Goal: Obtain resource: Obtain resource

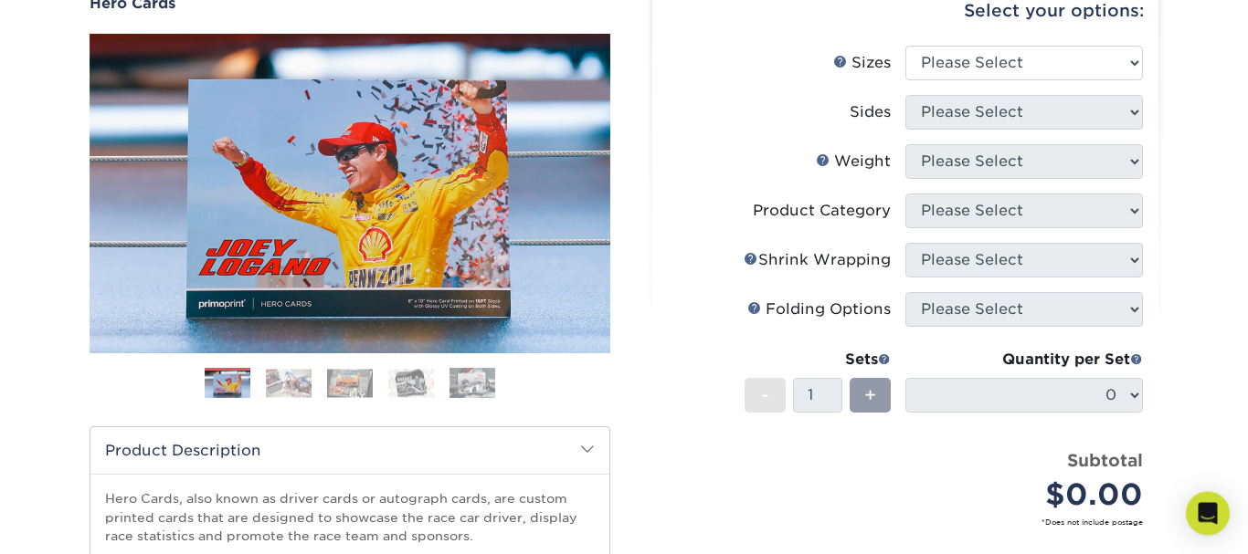
scroll to position [186, 0]
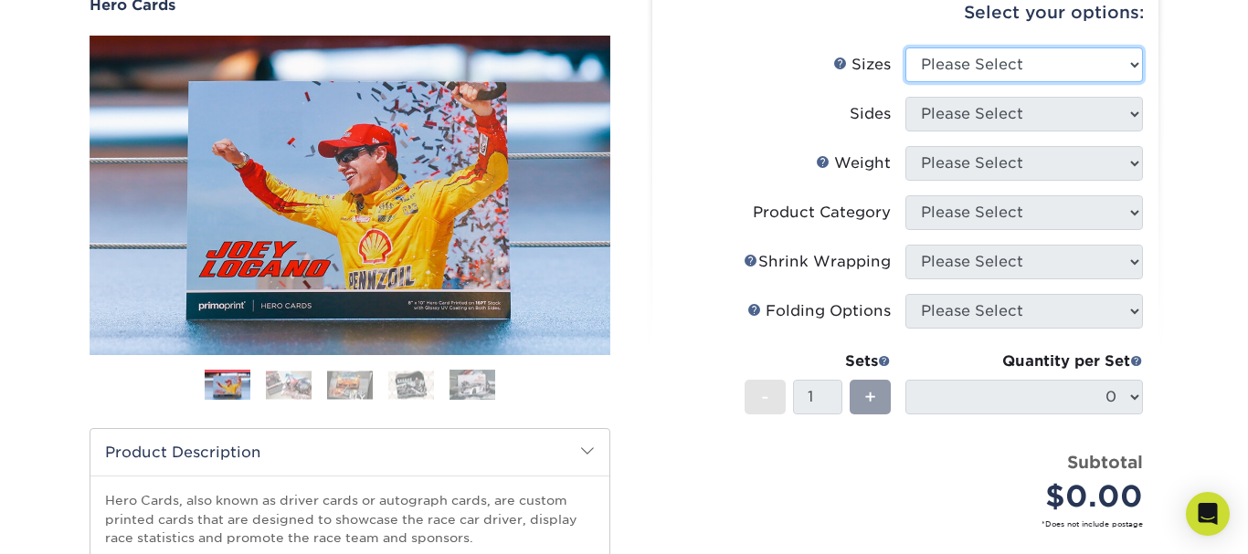
click at [1137, 69] on select "Please Select 1.5" x 7" 4" x 6" 5" x 7" 6" x 8" 6" x 8.5" 6" x 9" 7" x 8.5" 7.5…" at bounding box center [1024, 65] width 238 height 35
click at [905, 48] on select "Please Select 1.5" x 7" 4" x 6" 5" x 7" 6" x 8" 6" x 8.5" 6" x 9" 7" x 8.5" 7.5…" at bounding box center [1024, 65] width 238 height 35
select select "8.00x10.00"
click option "8" x 10"" at bounding box center [0, 0] width 0 height 0
click at [1102, 334] on li "Folds Help Folding Options Please Select" at bounding box center [905, 318] width 475 height 49
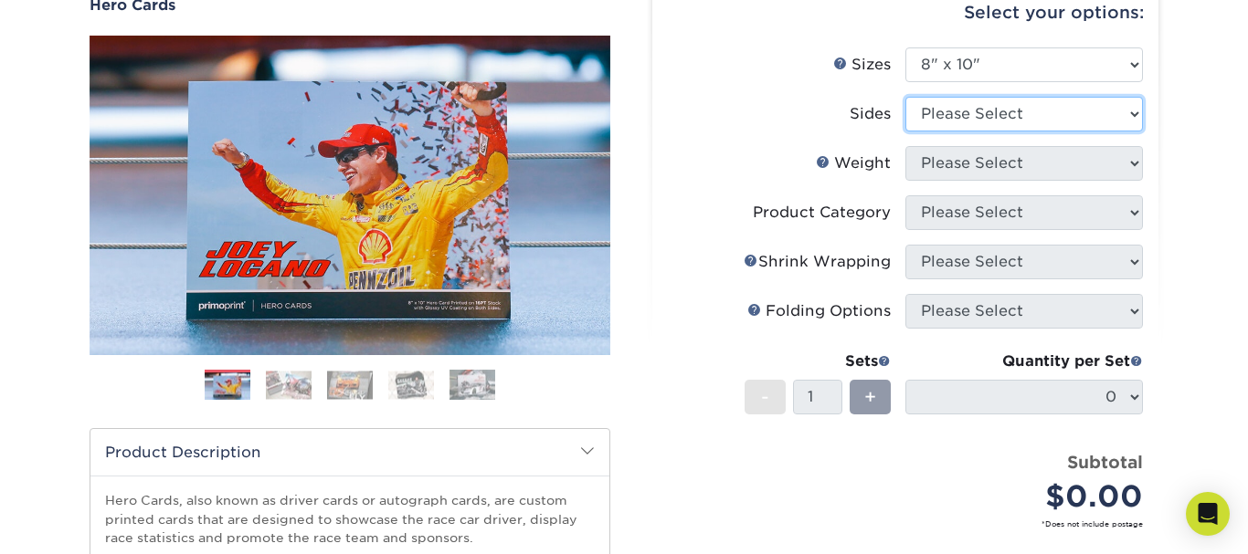
click at [905, 97] on select "Please Select Print Both Sides Print Front Only" at bounding box center [1024, 114] width 238 height 35
select select "13abbda7-1d64-4f25-8bb2-c179b224825d"
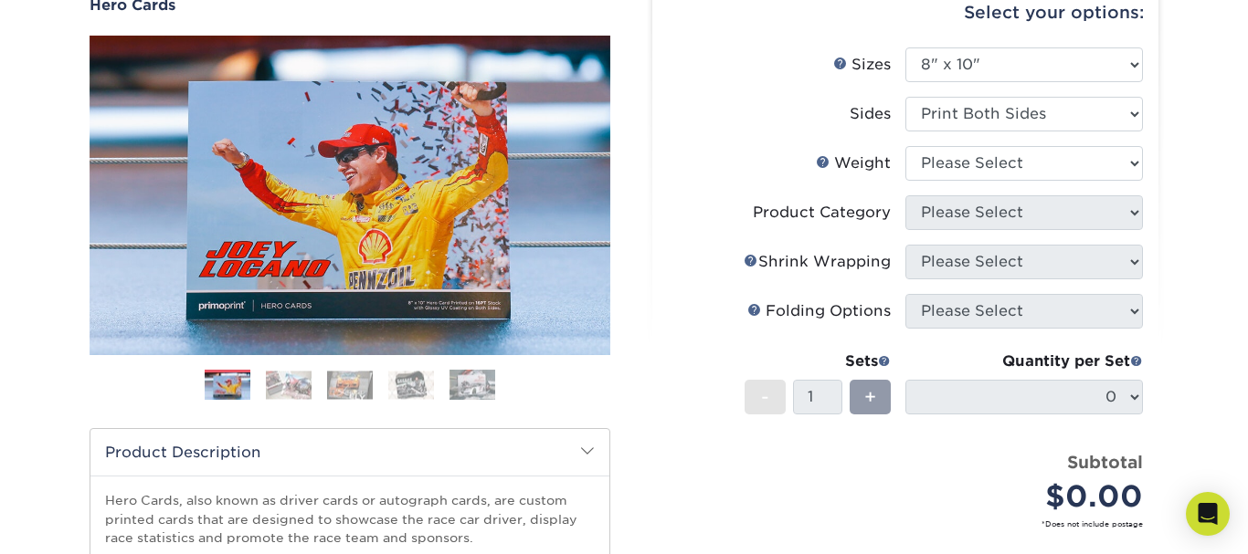
click at [1098, 187] on li "Weight Help Weight Please Select 100LB 14PT 16PT" at bounding box center [905, 170] width 475 height 49
click at [905, 146] on select "Please Select 100LB 14PT 16PT" at bounding box center [1024, 163] width 238 height 35
click at [1086, 165] on select "Please Select 100LB 14PT 16PT" at bounding box center [1024, 163] width 238 height 35
click at [905, 146] on select "Please Select 100LB 14PT 16PT" at bounding box center [1024, 163] width 238 height 35
click at [1086, 165] on select "Please Select 100LB 14PT 16PT" at bounding box center [1024, 163] width 238 height 35
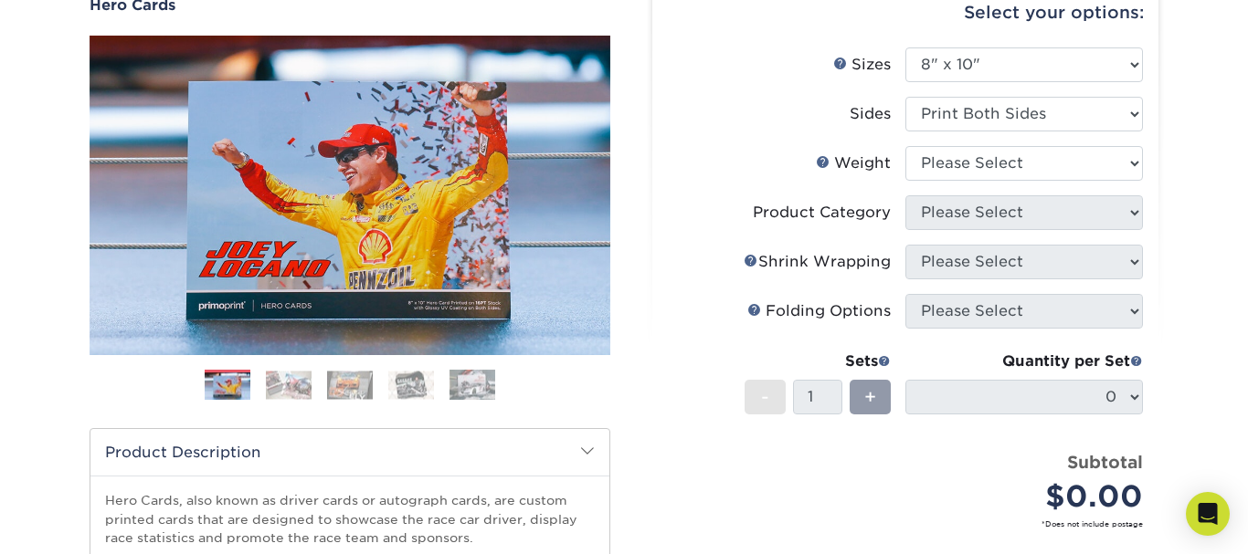
click at [1082, 242] on li "Product Category Please Select" at bounding box center [905, 219] width 475 height 49
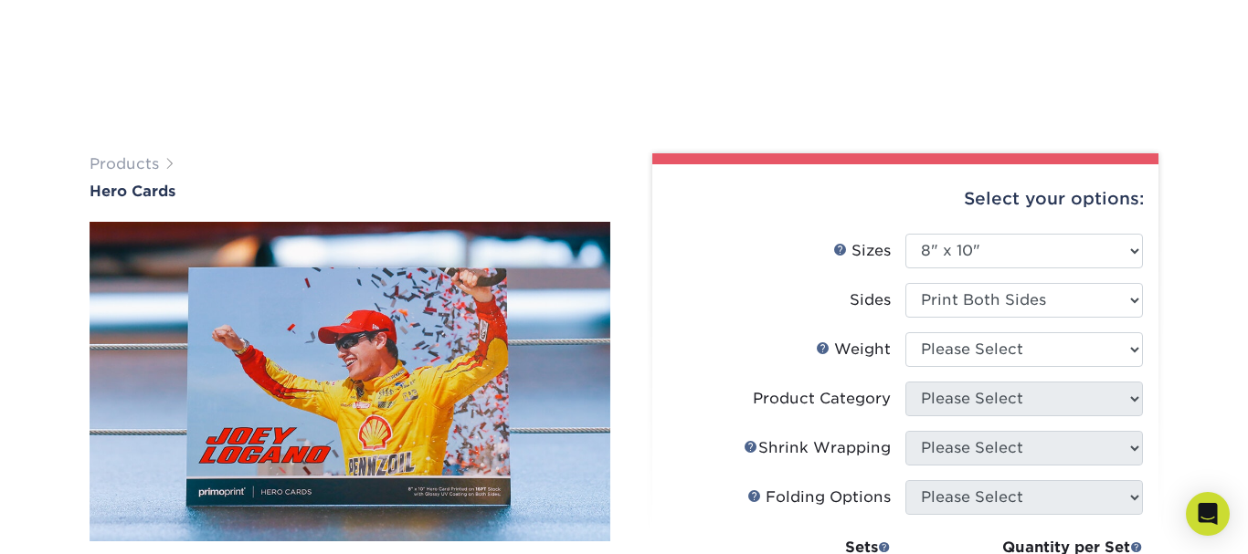
scroll to position [523, 0]
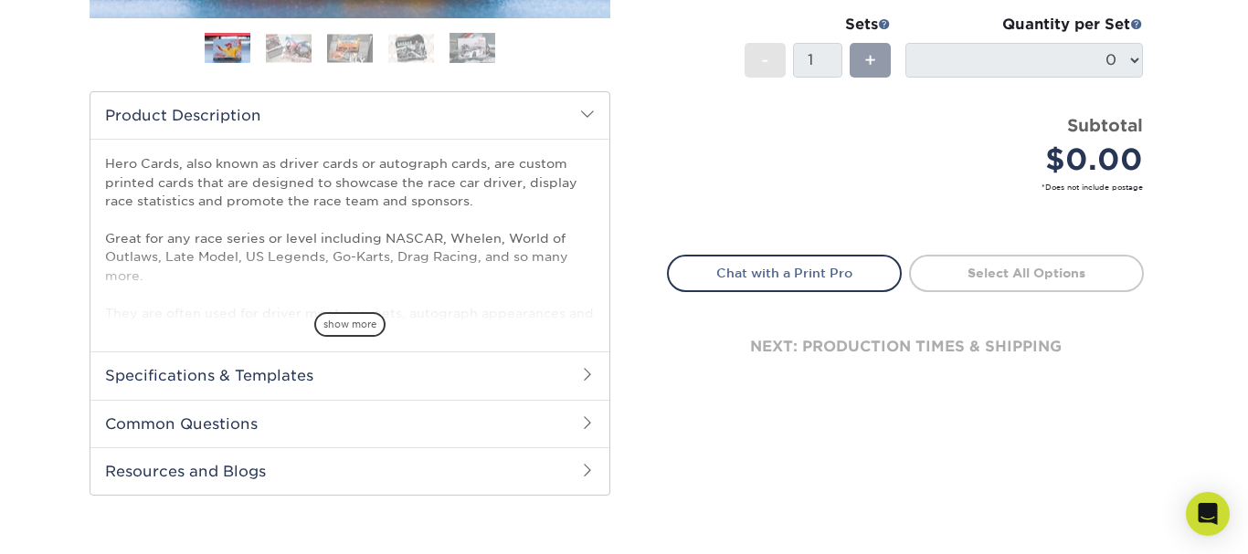
click at [610, 548] on div "Products Hero Cards Previous Next ," at bounding box center [624, 81] width 1248 height 976
click at [582, 465] on span at bounding box center [587, 470] width 15 height 15
click at [578, 418] on h2 "Common Questions" at bounding box center [349, 424] width 519 height 48
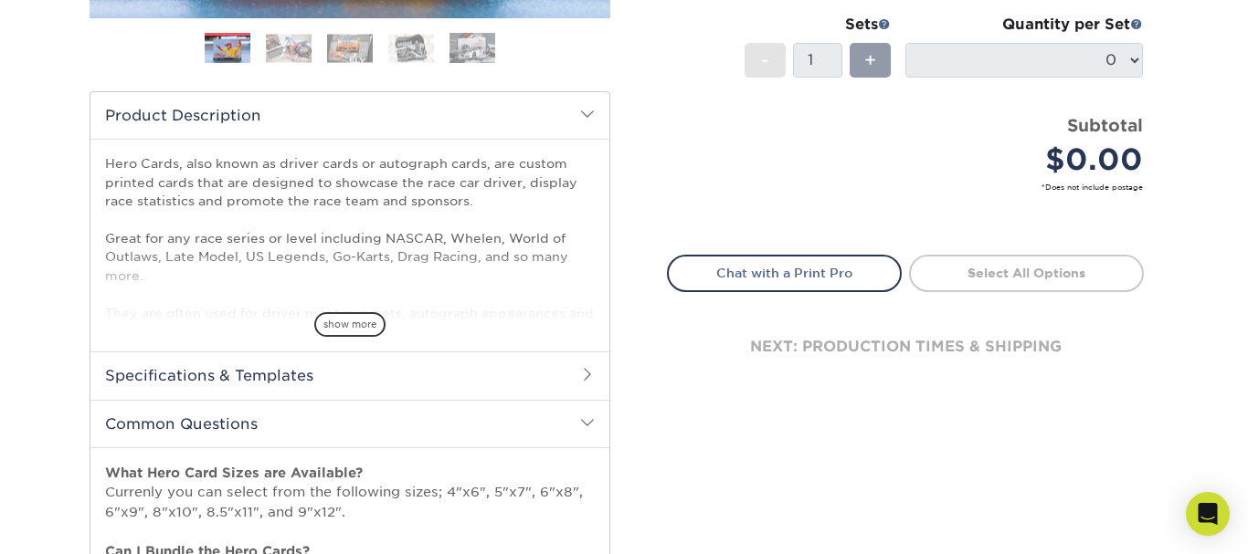
click at [578, 418] on h2 "Common Questions" at bounding box center [349, 424] width 519 height 48
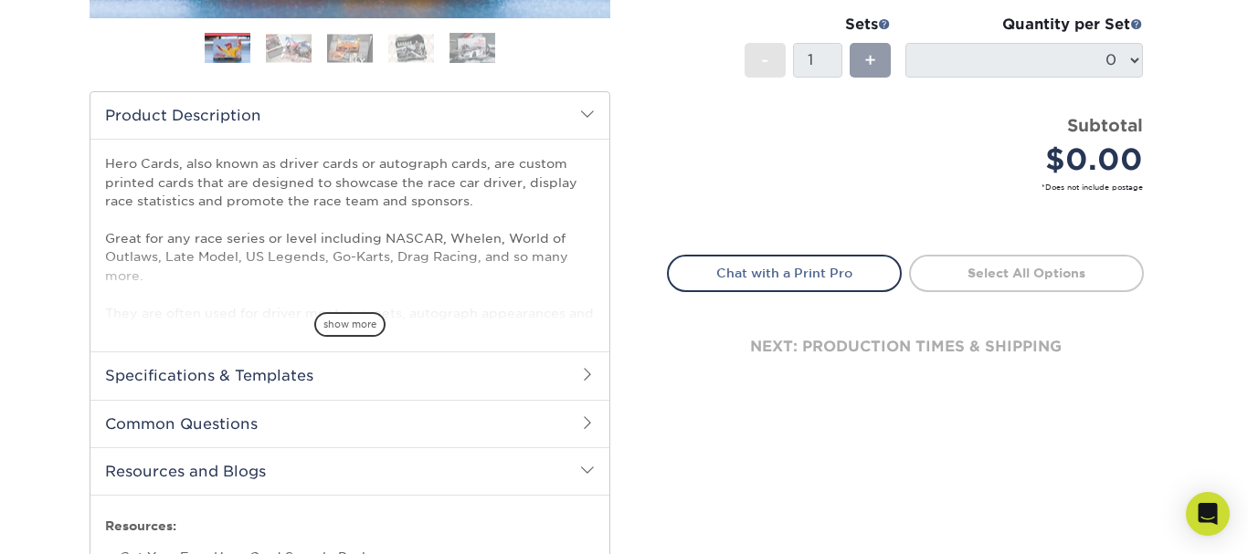
click at [580, 413] on h2 "Common Questions" at bounding box center [349, 424] width 519 height 48
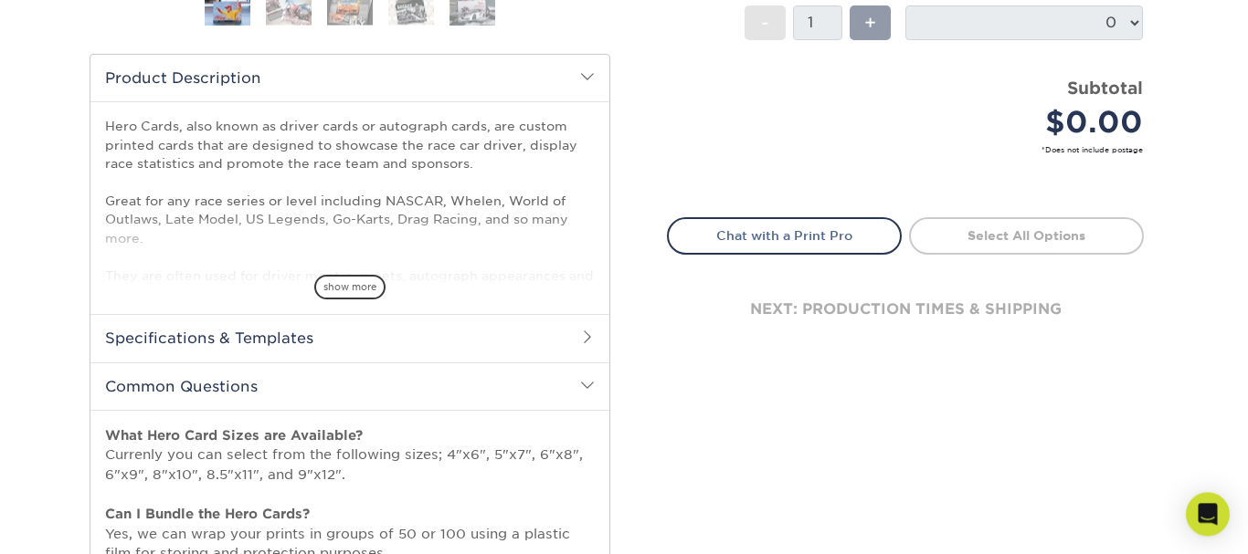
scroll to position [803, 0]
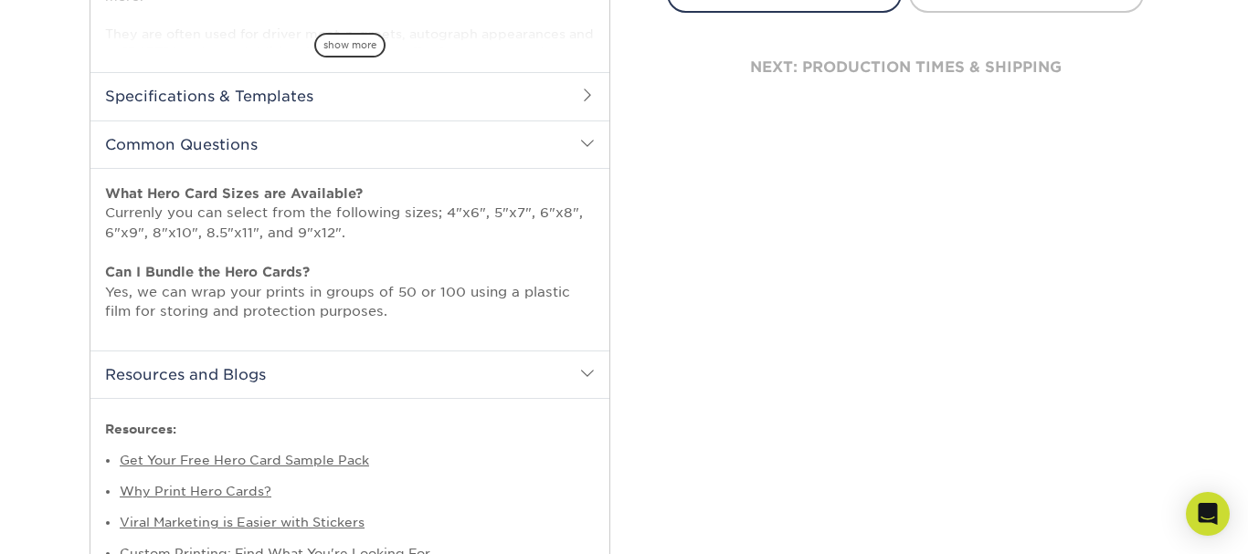
click at [492, 495] on li "Why Print Hero Cards?" at bounding box center [357, 491] width 475 height 31
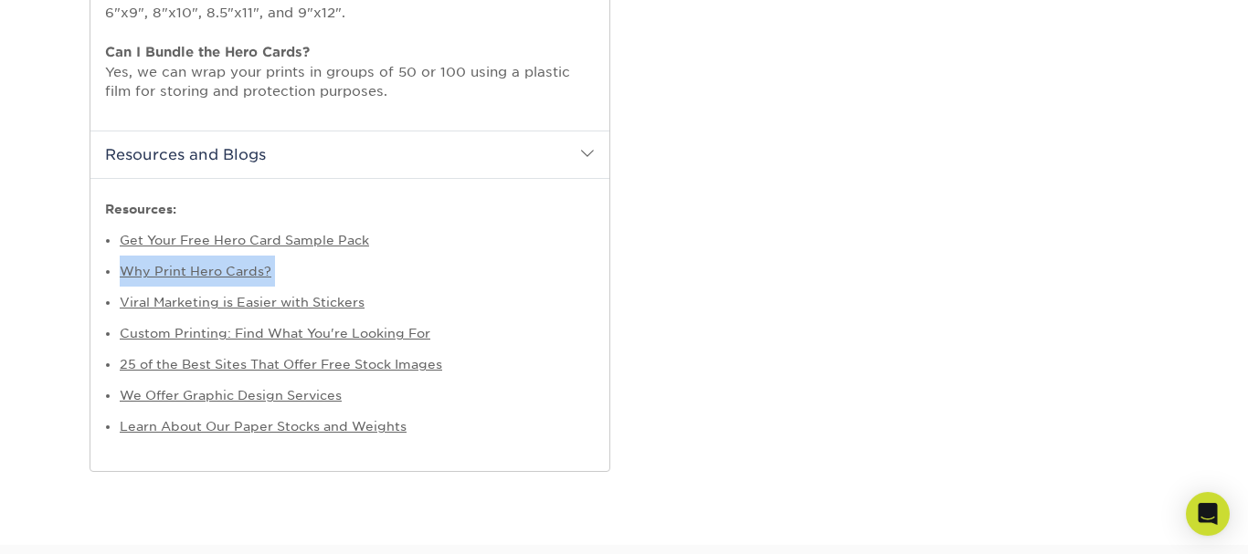
scroll to position [1036, 0]
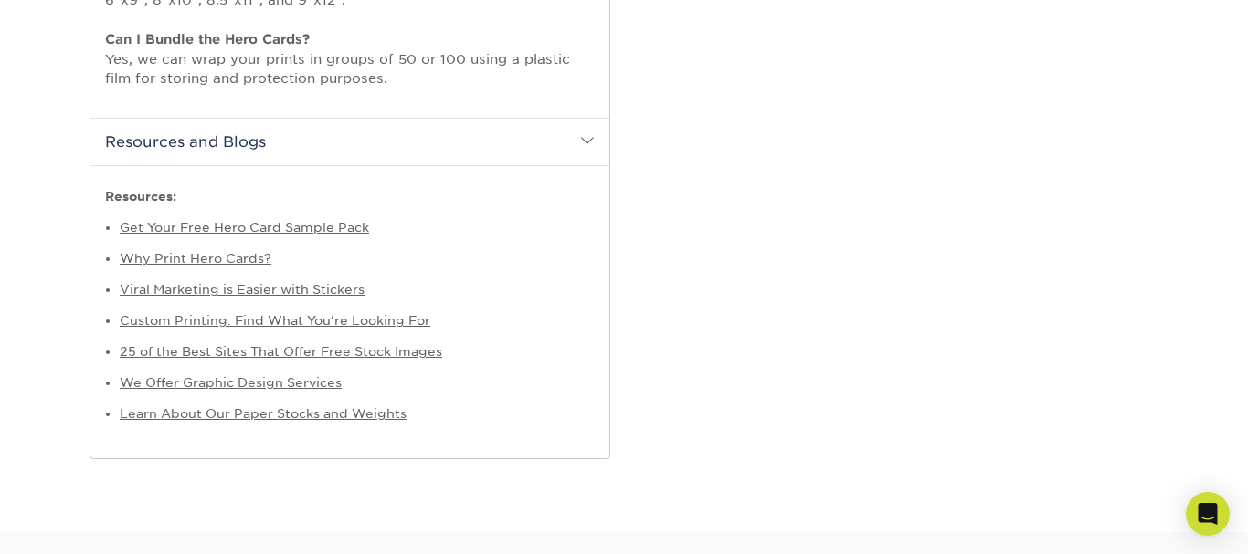
click at [302, 228] on link "Get Your Free Hero Card Sample Pack" at bounding box center [244, 227] width 249 height 15
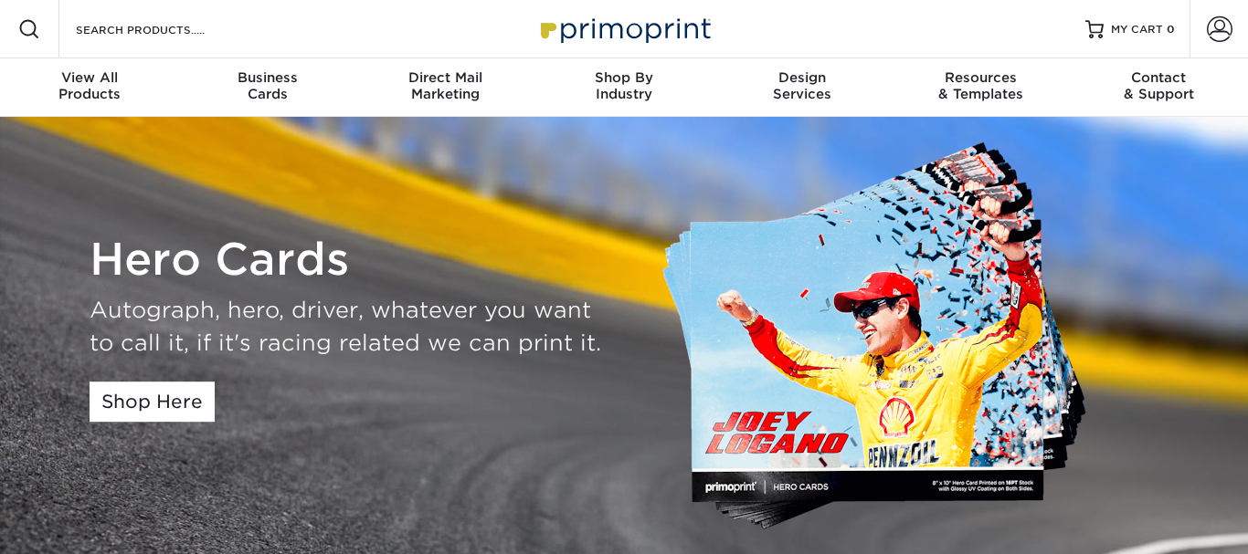
scroll to position [174, 0]
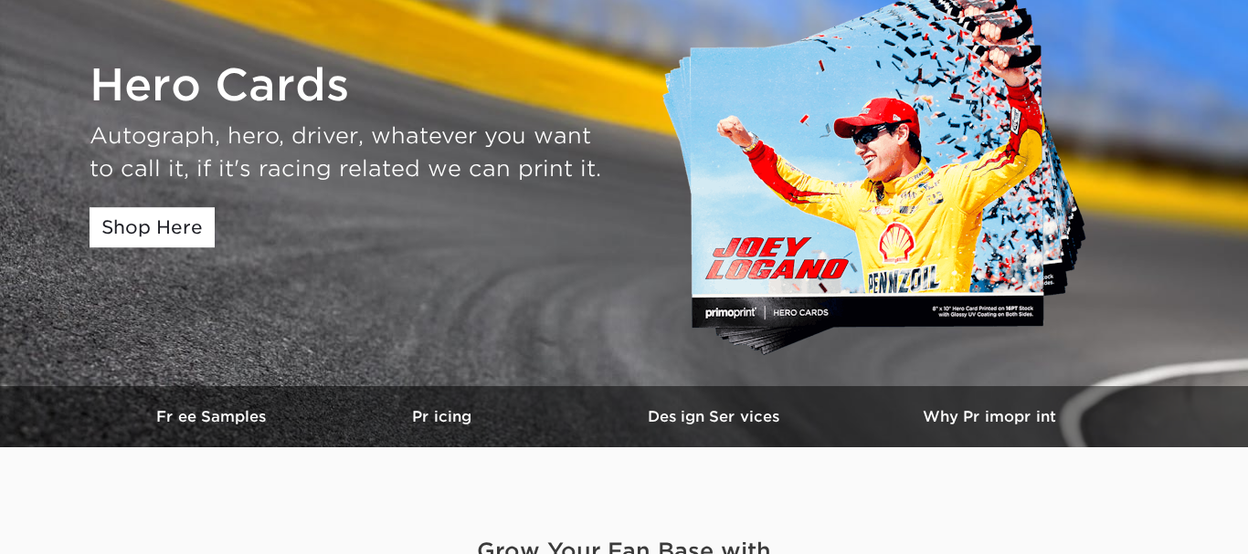
click at [1103, 105] on img at bounding box center [884, 164] width 448 height 400
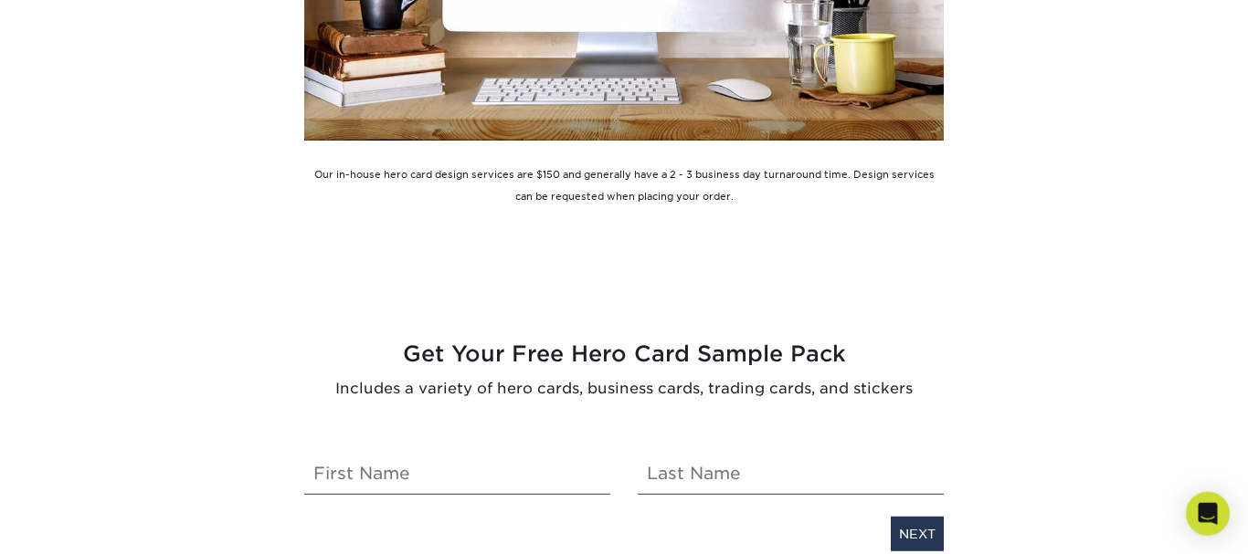
scroll to position [3560, 0]
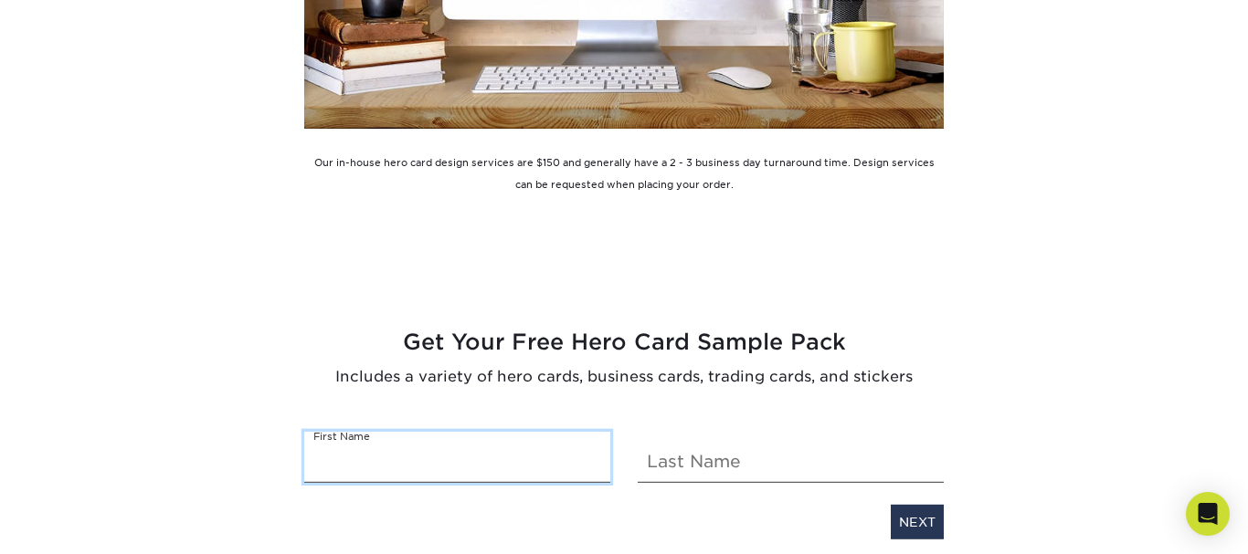
click at [364, 463] on input "text" at bounding box center [457, 457] width 306 height 51
type input "[PERSON_NAME]"
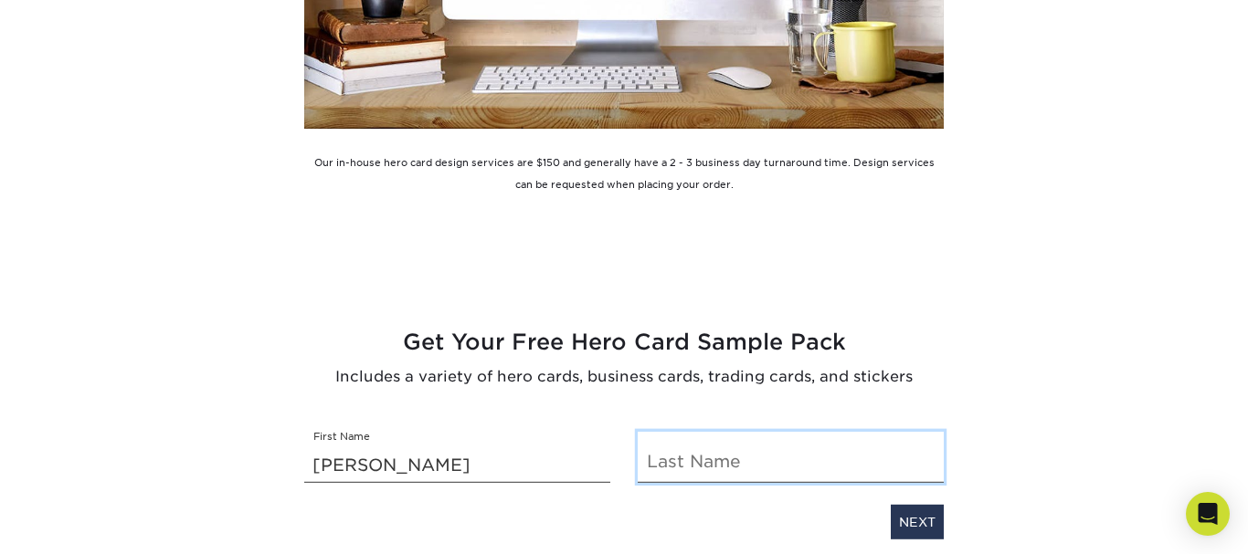
type input "[PERSON_NAME]"
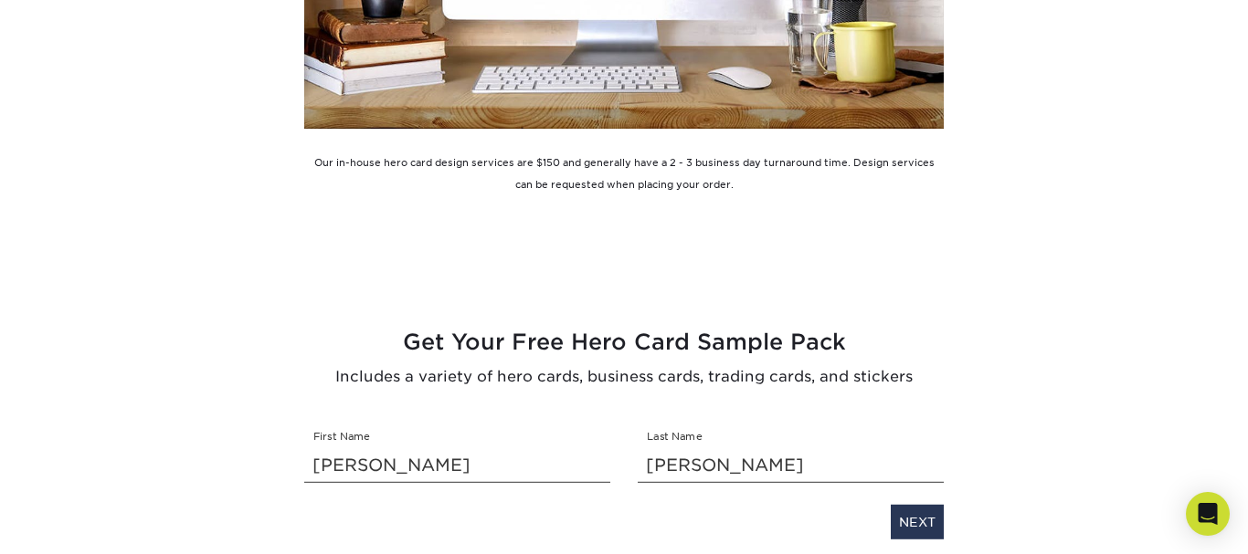
click at [482, 512] on div "NEXT" at bounding box center [623, 519] width 667 height 42
click at [913, 520] on link "NEXT" at bounding box center [917, 522] width 53 height 35
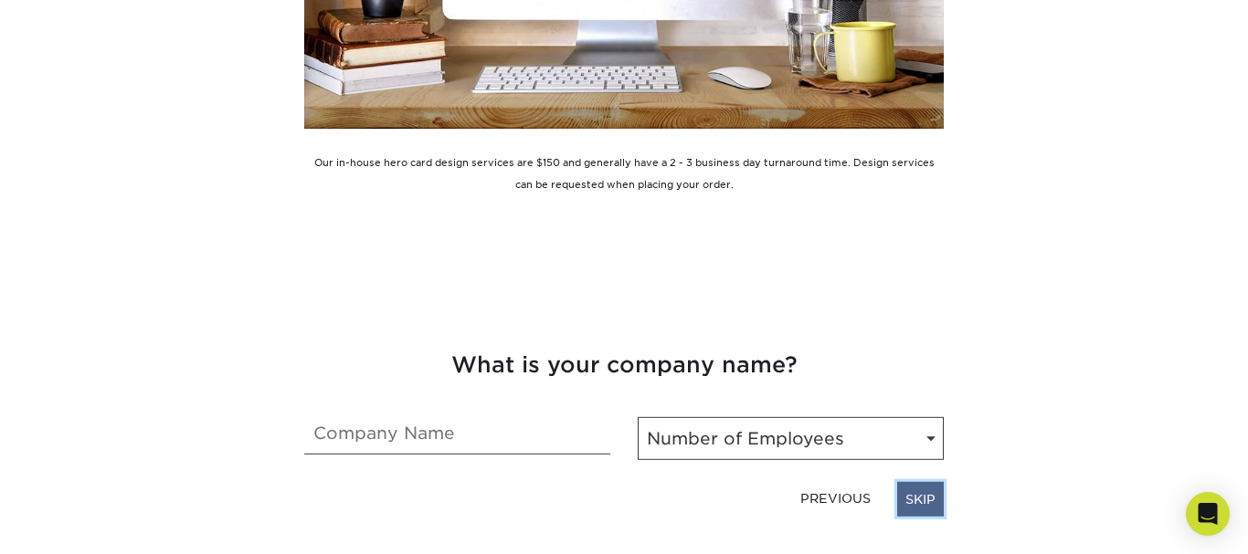
click at [924, 491] on link "SKIP" at bounding box center [920, 499] width 47 height 35
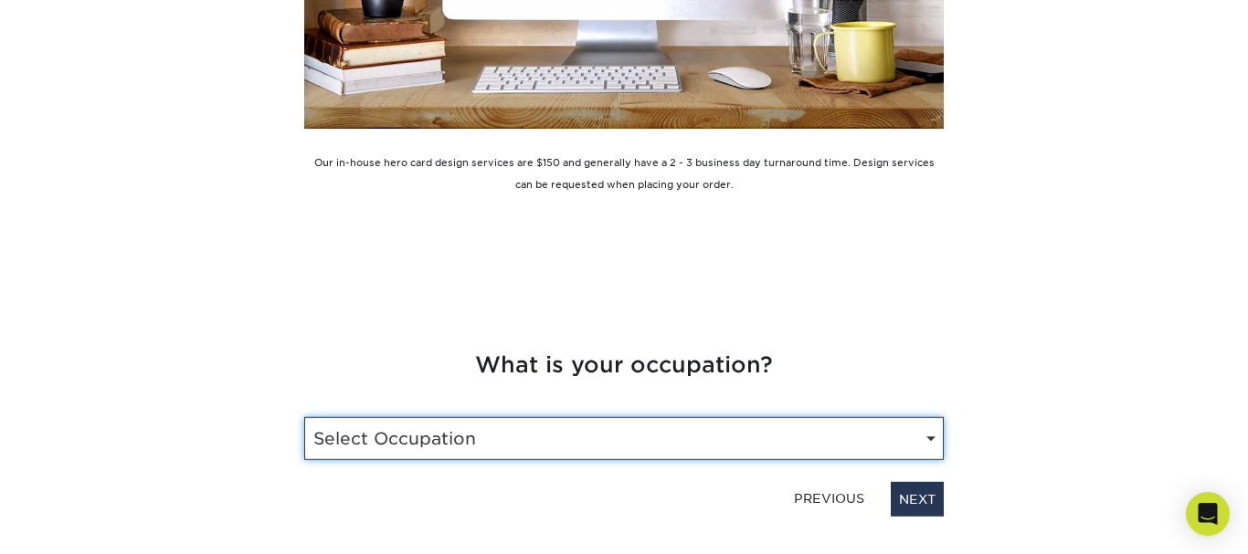
click at [929, 440] on select "Select Occupation Driver Marketing Public Relations Operations Owner Graphic De…" at bounding box center [623, 438] width 639 height 43
click at [304, 417] on select "Select Occupation Driver Marketing Public Relations Operations Owner Graphic De…" at bounding box center [623, 438] width 639 height 43
click at [929, 440] on select "Select Occupation Driver Marketing Public Relations Operations Owner Graphic De…" at bounding box center [623, 438] width 639 height 43
click at [304, 417] on select "Select Occupation Driver Marketing Public Relations Operations Owner Graphic De…" at bounding box center [623, 438] width 639 height 43
select select "Other"
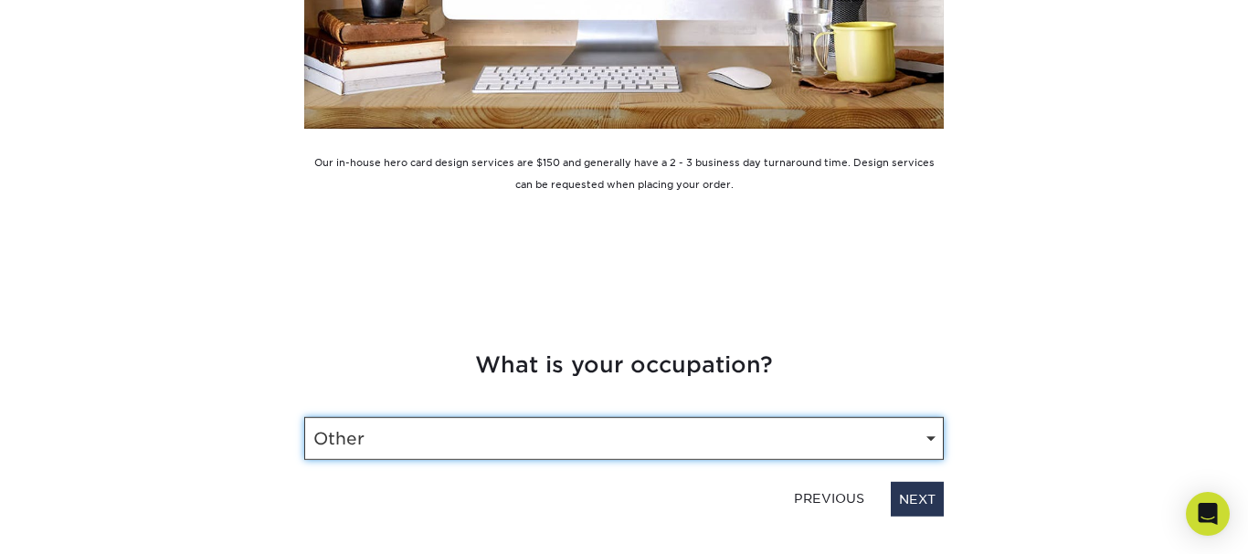
click option "Other" at bounding box center [0, 0] width 0 height 0
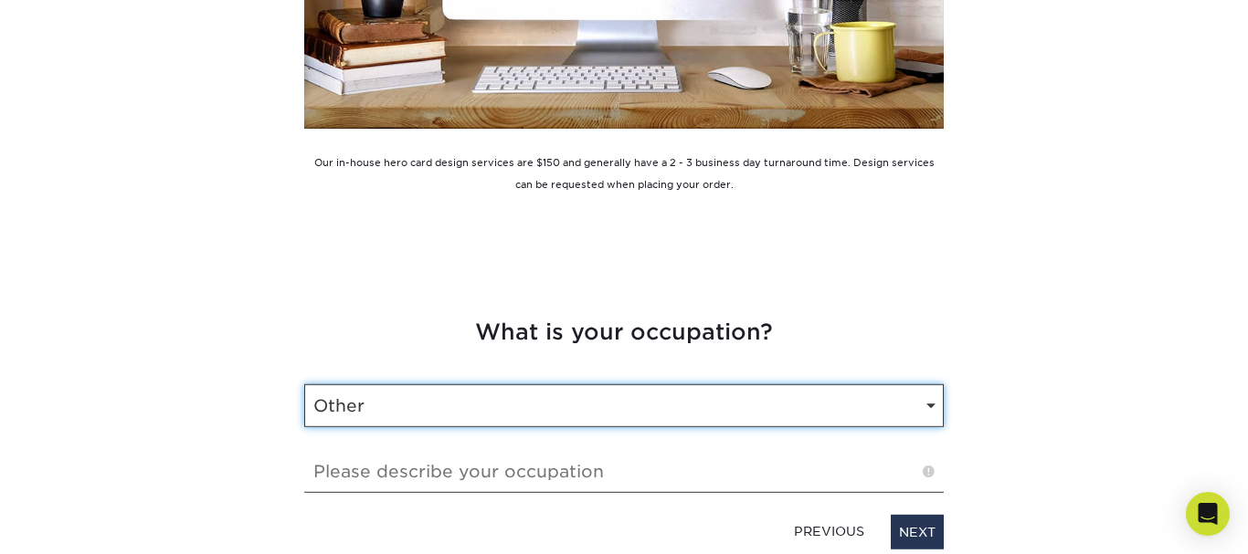
click at [304, 385] on select "Select Occupation Driver Marketing Public Relations Operations Owner Graphic De…" at bounding box center [623, 406] width 639 height 43
click at [913, 396] on select "Select Occupation Driver Marketing Public Relations Operations Owner Graphic De…" at bounding box center [623, 406] width 639 height 43
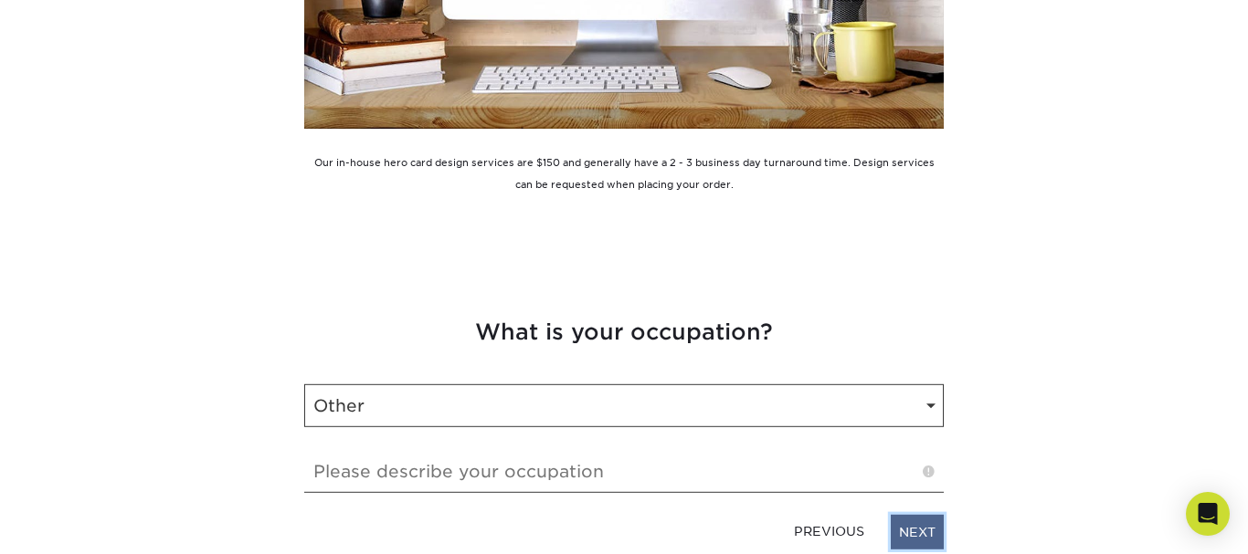
click at [925, 527] on link "NEXT" at bounding box center [917, 532] width 53 height 35
click at [911, 533] on link "NEXT" at bounding box center [917, 532] width 53 height 35
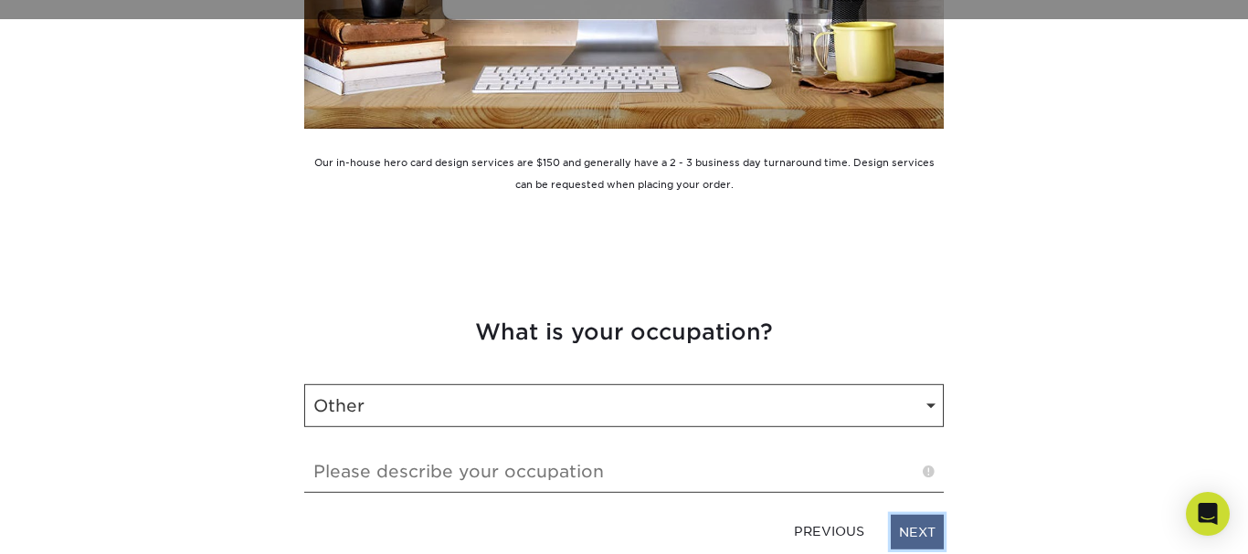
click at [911, 533] on link "NEXT" at bounding box center [917, 532] width 53 height 35
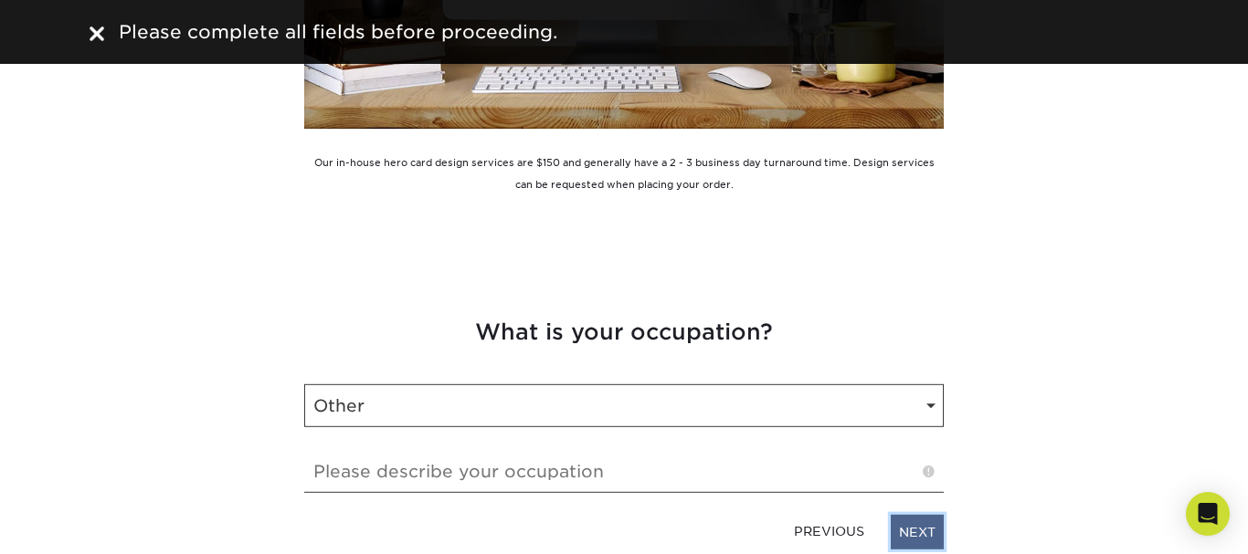
click at [911, 533] on link "NEXT" at bounding box center [917, 532] width 53 height 35
